Goal: Navigation & Orientation: Find specific page/section

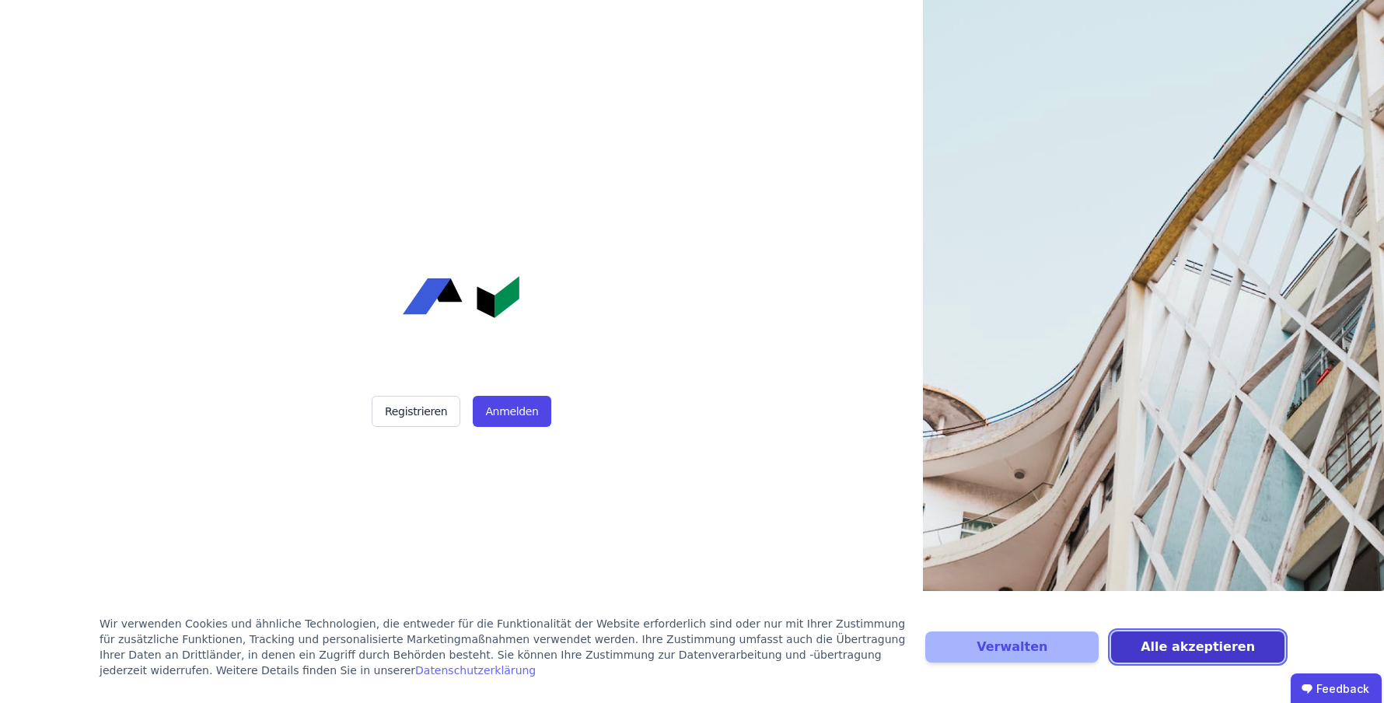
click at [1229, 646] on button "Alle akzeptieren" at bounding box center [1197, 646] width 173 height 31
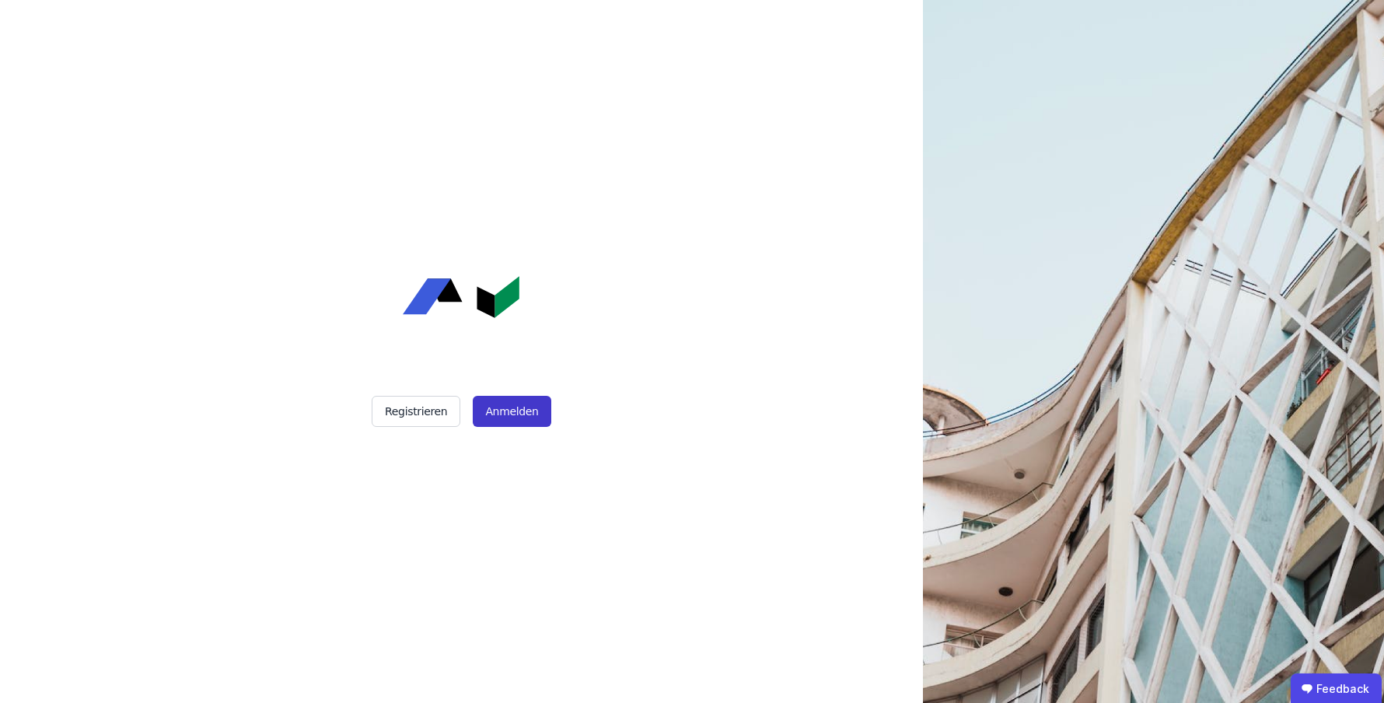
click at [524, 415] on button "Anmelden" at bounding box center [512, 411] width 78 height 31
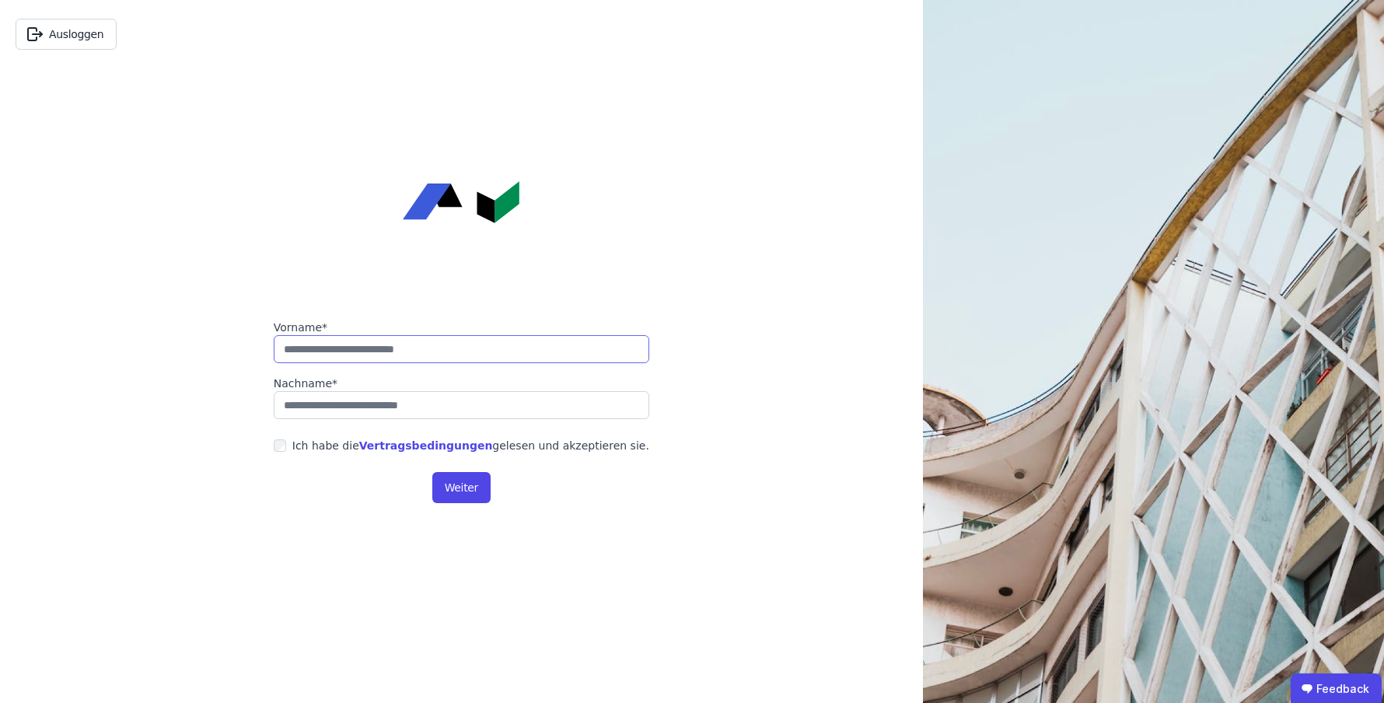
click at [565, 347] on input "string" at bounding box center [462, 349] width 376 height 28
type input "*****"
click at [495, 416] on input "string" at bounding box center [462, 405] width 376 height 28
type input "*****"
click at [559, 449] on div "Ich habe die Vertragsbedingungen gelesen und akzeptieren sie." at bounding box center [470, 446] width 357 height 16
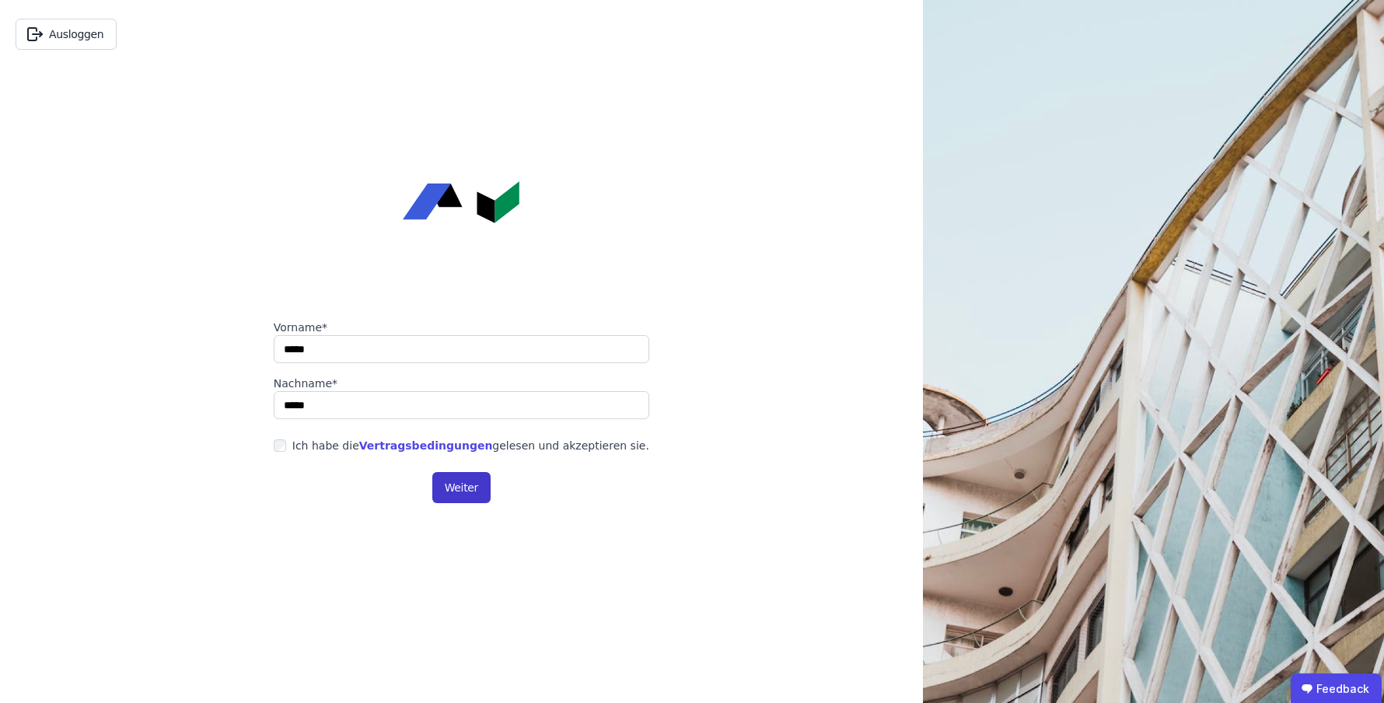
click at [454, 484] on button "Weiter" at bounding box center [461, 487] width 58 height 31
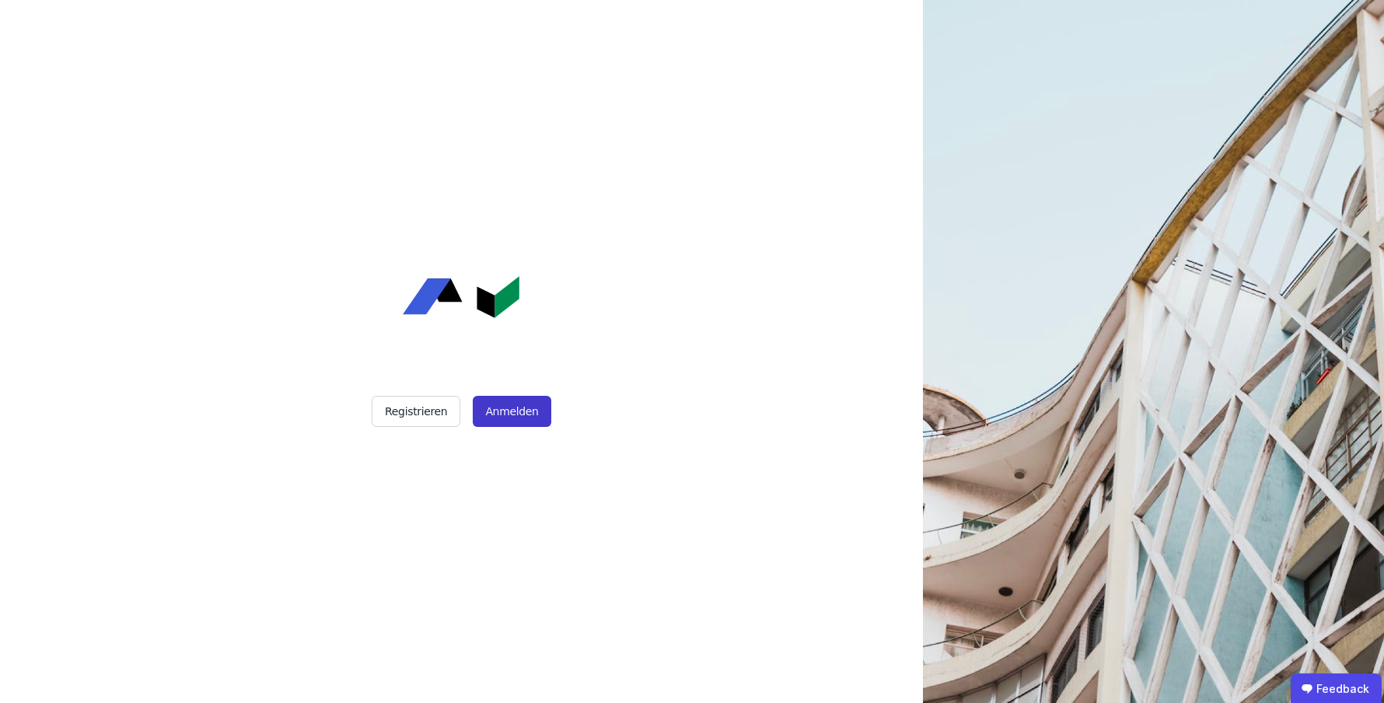
click at [526, 420] on button "Anmelden" at bounding box center [512, 411] width 78 height 31
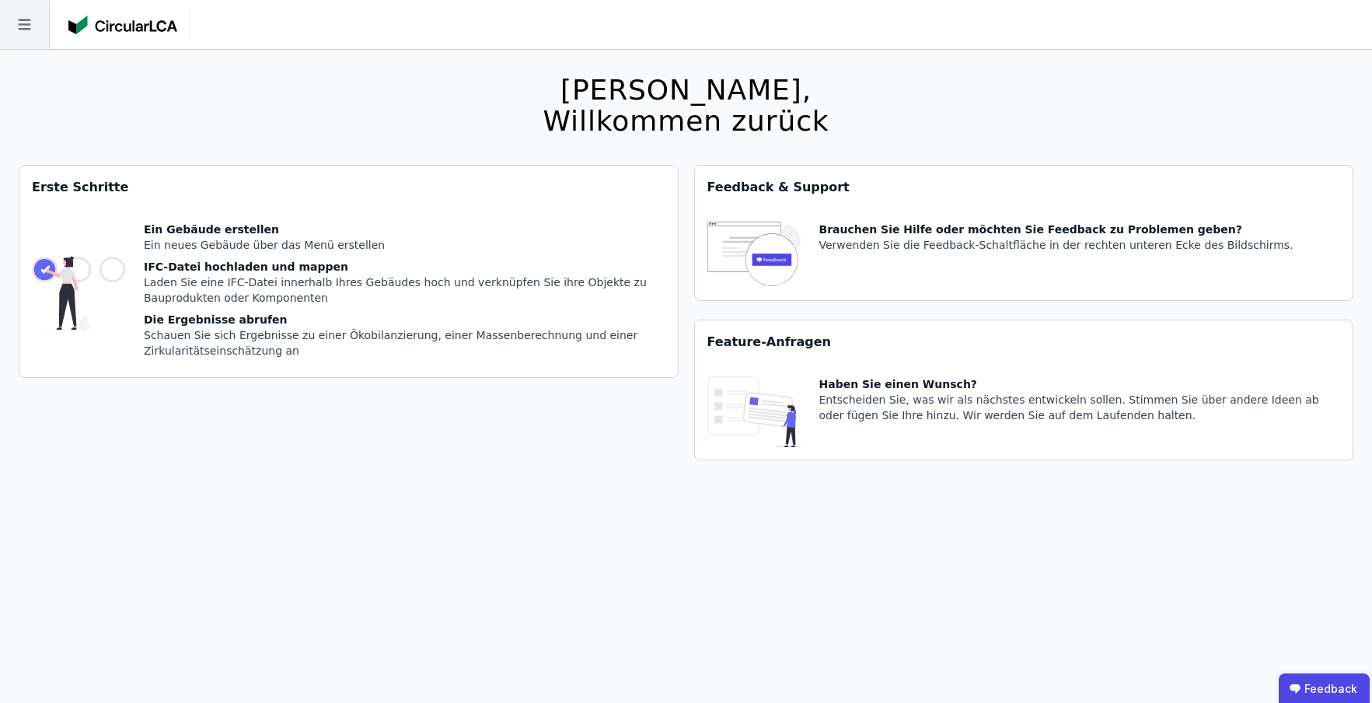
click at [14, 24] on icon at bounding box center [24, 24] width 49 height 49
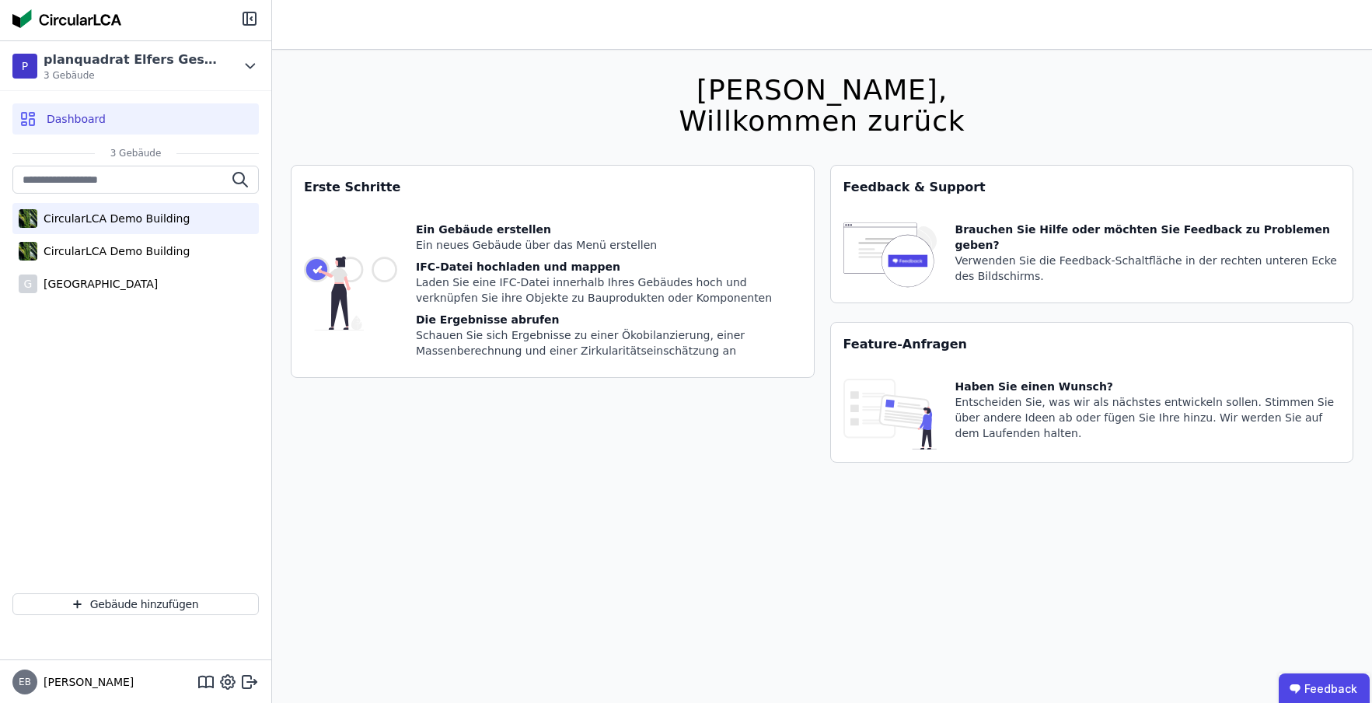
click at [81, 221] on div "CircularLCA Demo Building" at bounding box center [113, 219] width 152 height 16
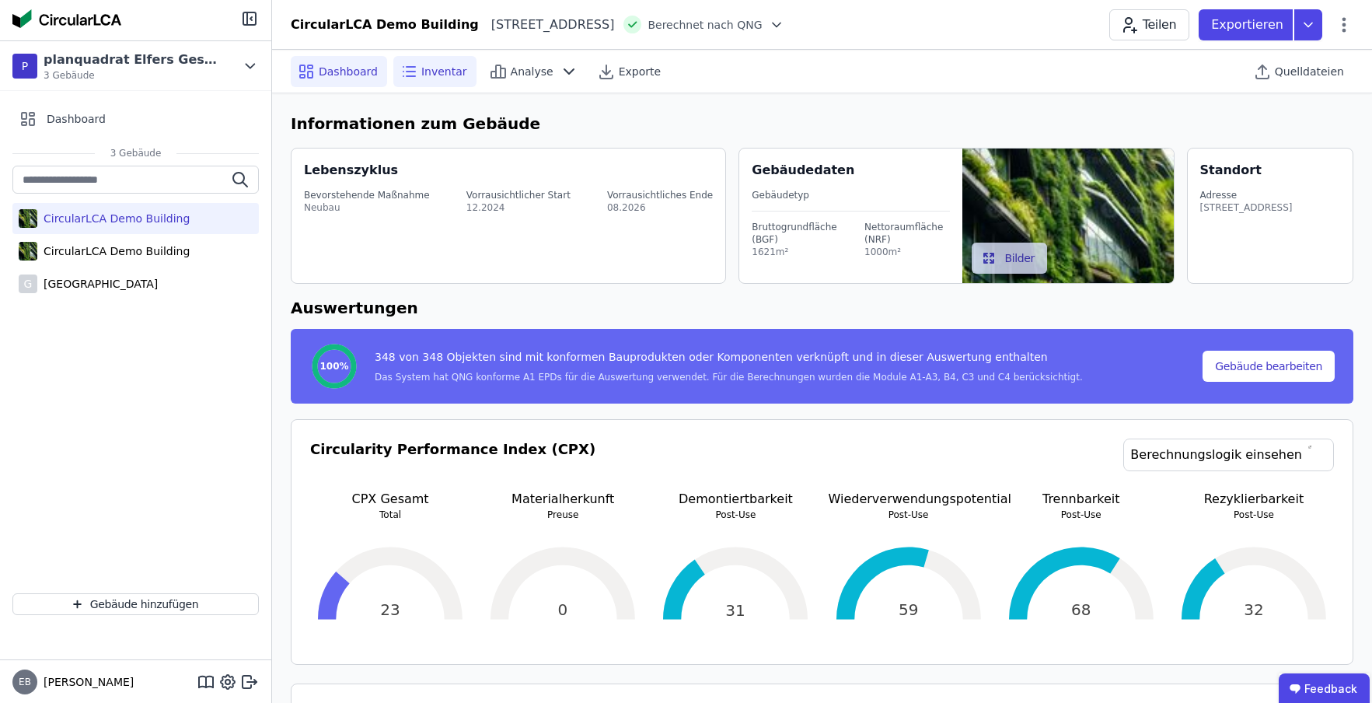
click at [439, 75] on span "Inventar" at bounding box center [444, 72] width 46 height 16
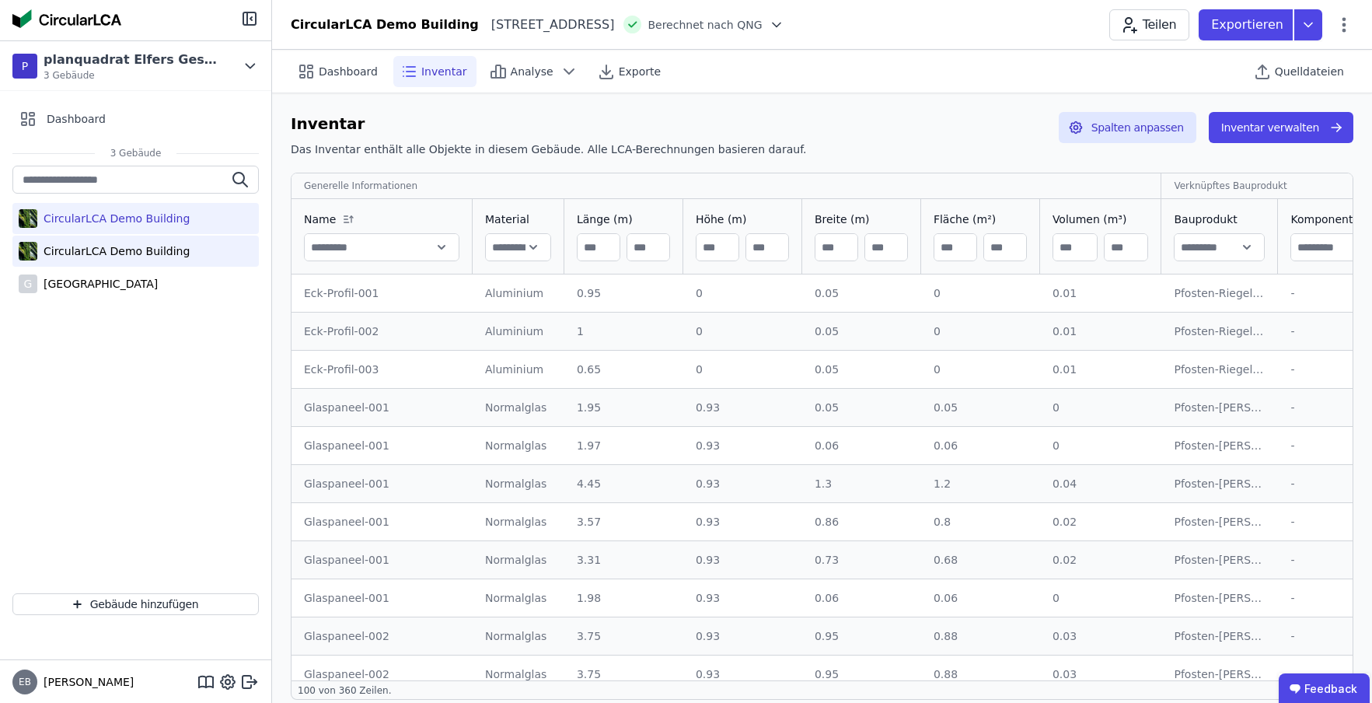
click at [194, 250] on div "CircularLCA Demo Building" at bounding box center [135, 251] width 246 height 31
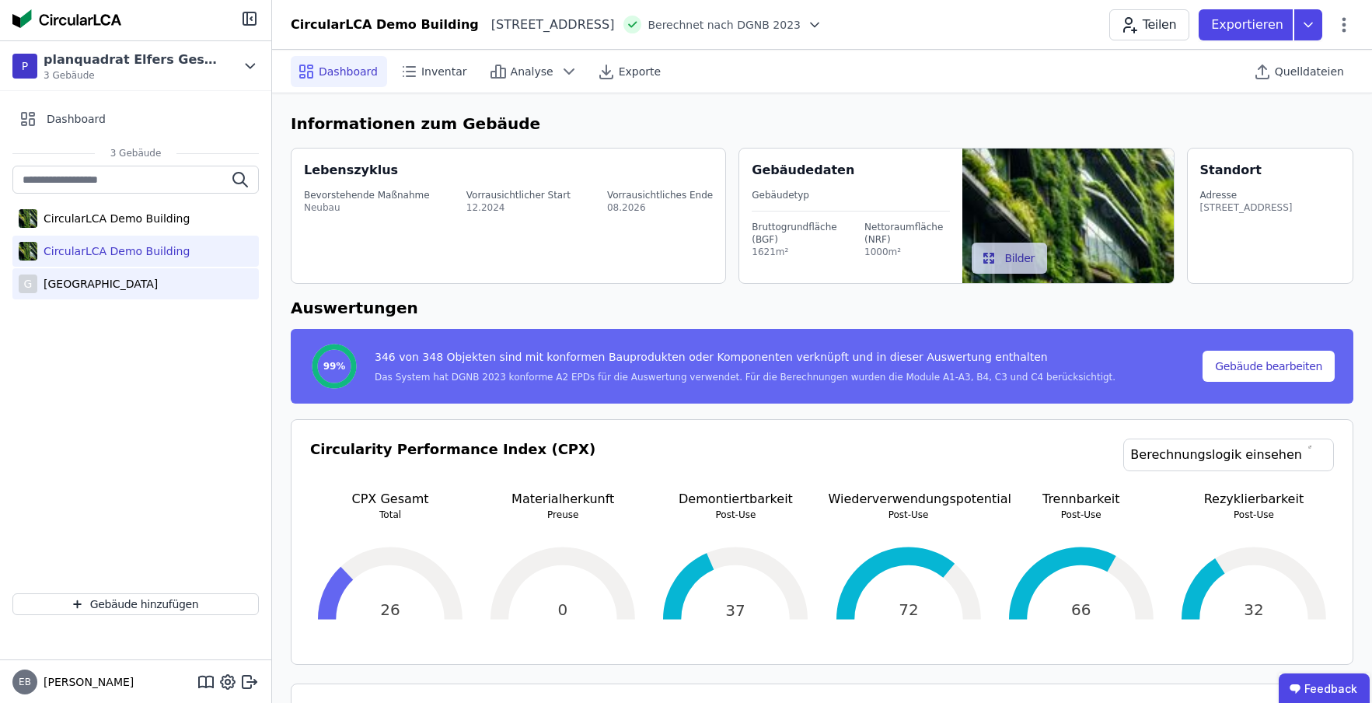
click at [158, 289] on div "[GEOGRAPHIC_DATA]" at bounding box center [97, 284] width 121 height 16
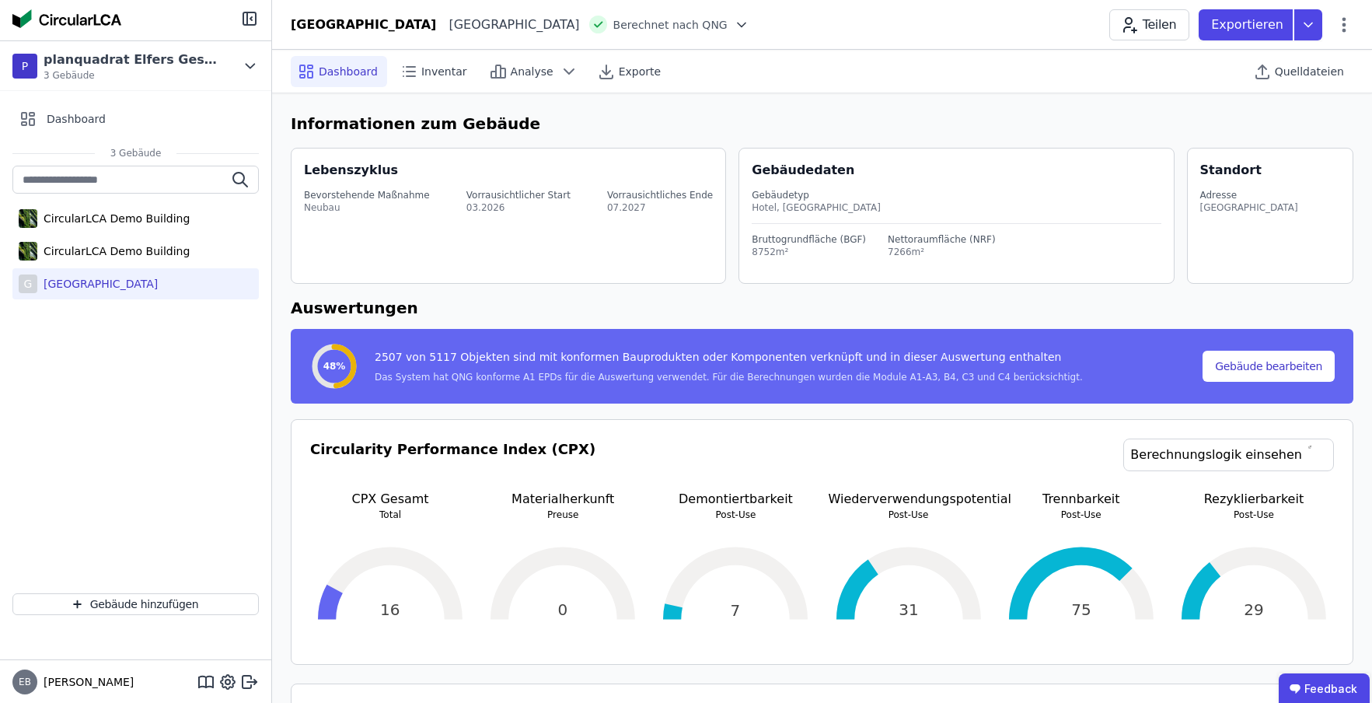
click at [157, 285] on div "[GEOGRAPHIC_DATA]" at bounding box center [97, 284] width 121 height 16
